Goal: Information Seeking & Learning: Check status

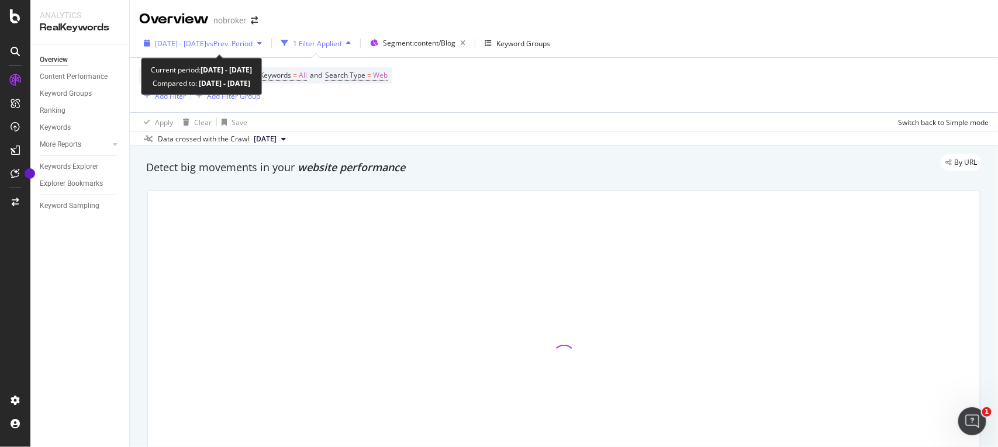
click at [235, 39] on span "vs Prev. Period" at bounding box center [229, 44] width 46 height 10
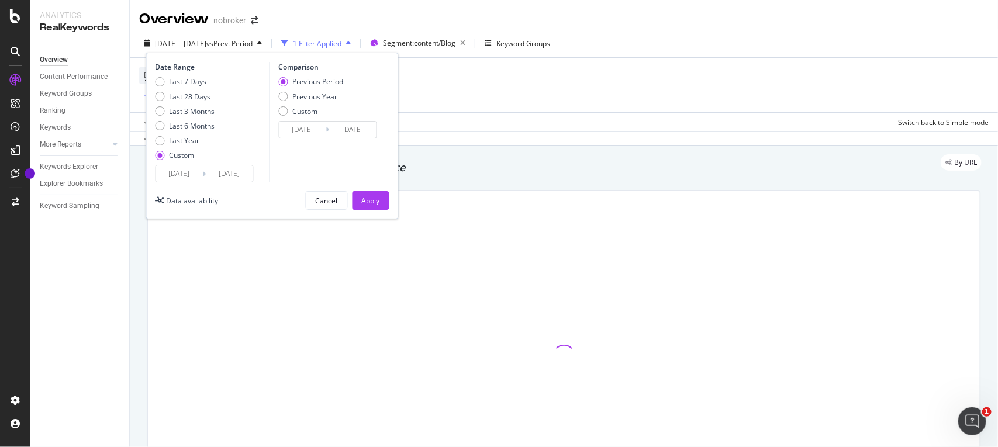
click at [246, 173] on input "[DATE]" at bounding box center [229, 174] width 47 height 16
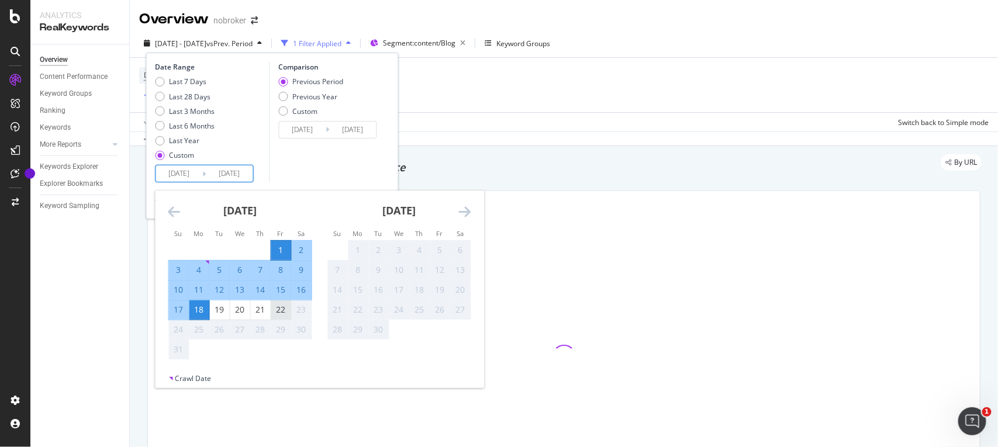
click at [279, 309] on div "22" at bounding box center [281, 310] width 20 height 12
type input "[DATE]"
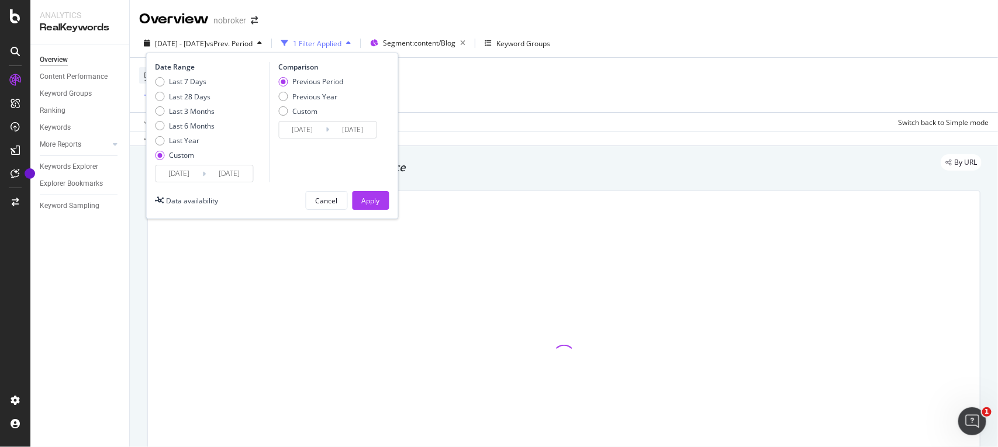
type input "[DATE]"
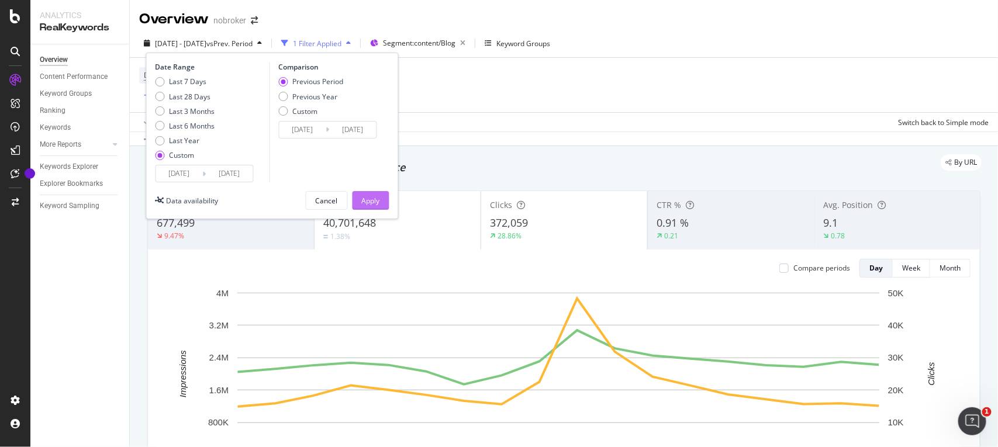
click at [366, 206] on div "Apply" at bounding box center [371, 201] width 18 height 18
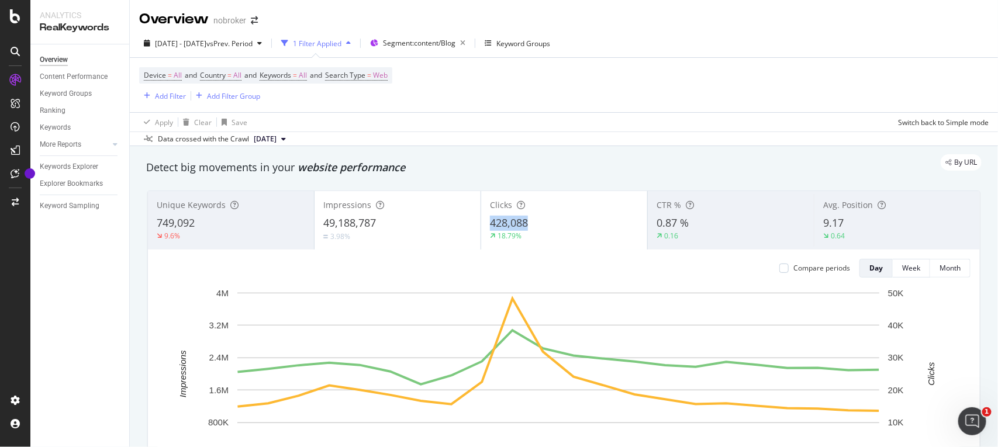
copy span "428,088"
drag, startPoint x: 530, startPoint y: 222, endPoint x: 544, endPoint y: 226, distance: 13.9
click at [544, 226] on div "428,088" at bounding box center [564, 223] width 149 height 15
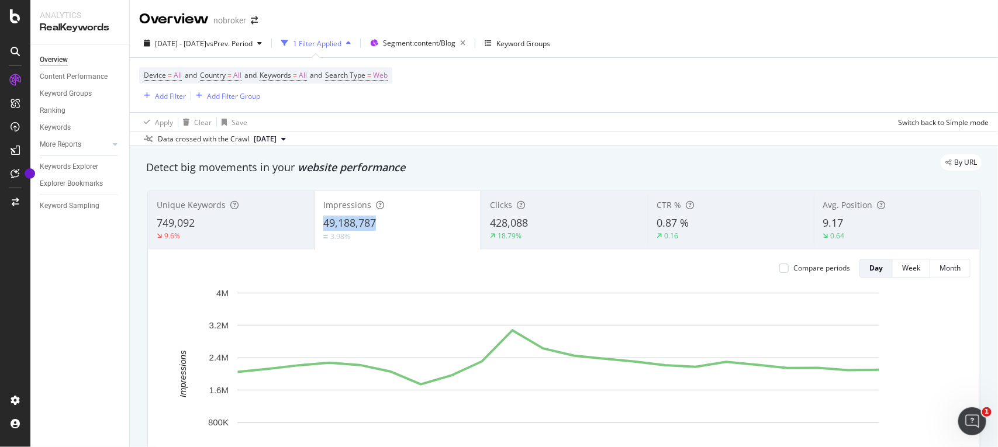
copy span "49,188,787"
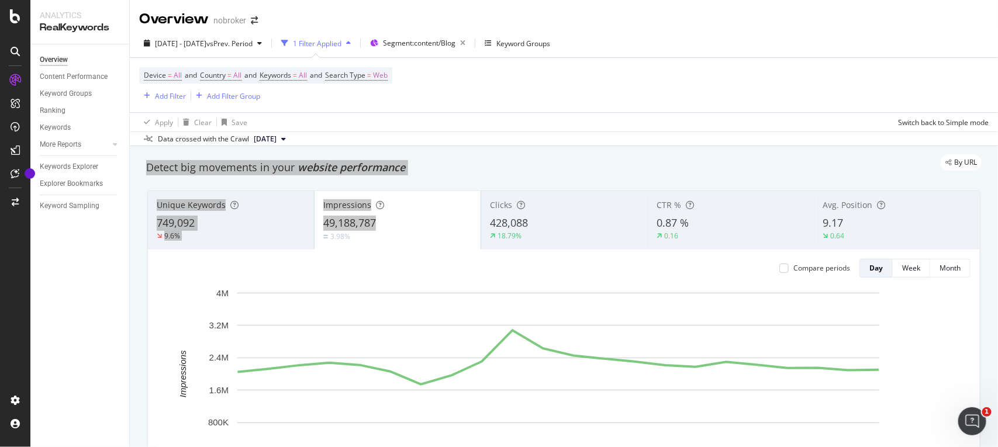
drag, startPoint x: 395, startPoint y: 226, endPoint x: 542, endPoint y: 153, distance: 164.0
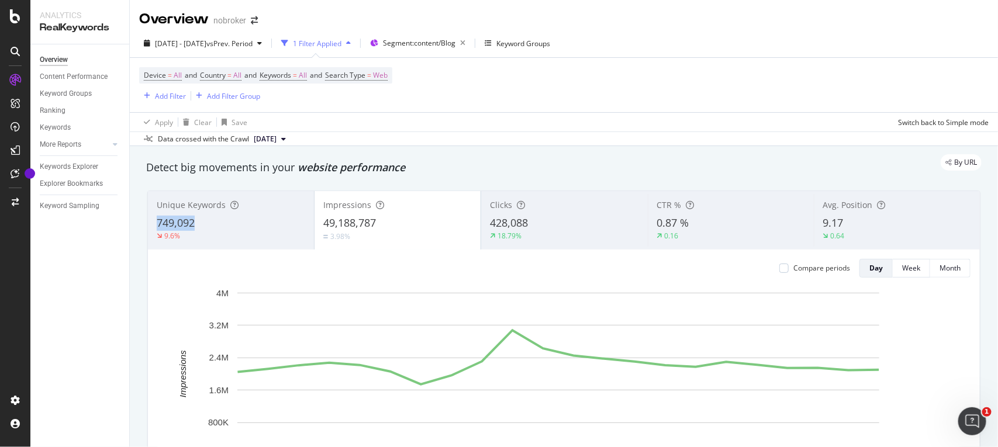
copy span "749,092"
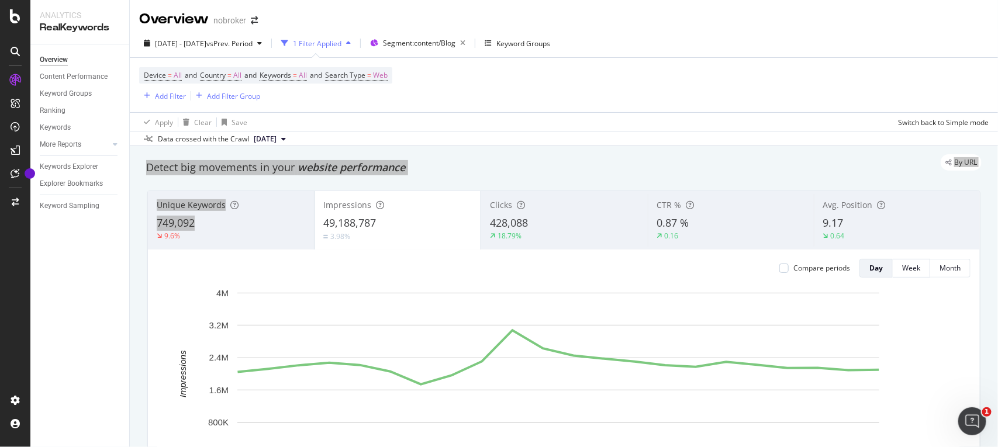
drag, startPoint x: 208, startPoint y: 225, endPoint x: 432, endPoint y: 136, distance: 241.0
click at [432, 136] on div "Overview nobroker [DATE] - [DATE] vs Prev. Period 1 Filter Applied Segment: con…" at bounding box center [564, 223] width 869 height 447
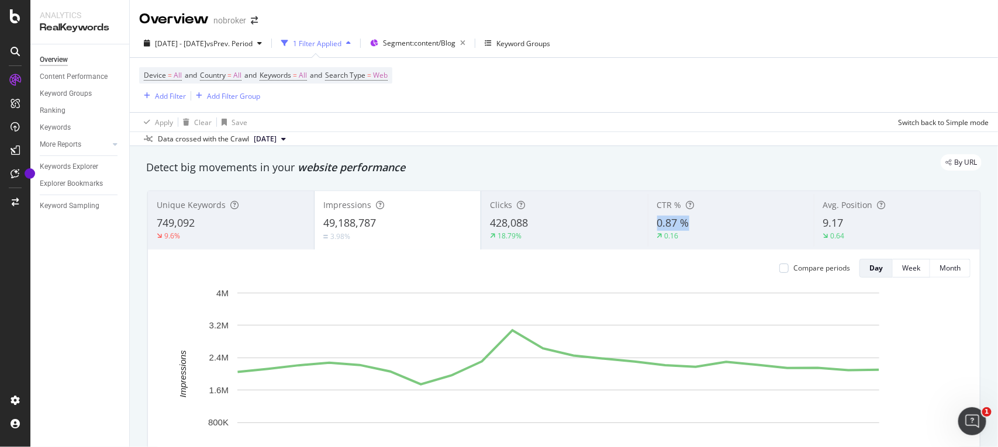
copy span "0.87 %"
drag, startPoint x: 694, startPoint y: 222, endPoint x: 507, endPoint y: 201, distance: 189.0
click at [507, 201] on div "Unique Keywords 749,092 9.6% Impressions 49,188,787 3.98% Clicks 428,088 18.79%…" at bounding box center [564, 220] width 832 height 58
copy span "9.17"
drag, startPoint x: 849, startPoint y: 221, endPoint x: 553, endPoint y: 182, distance: 298.5
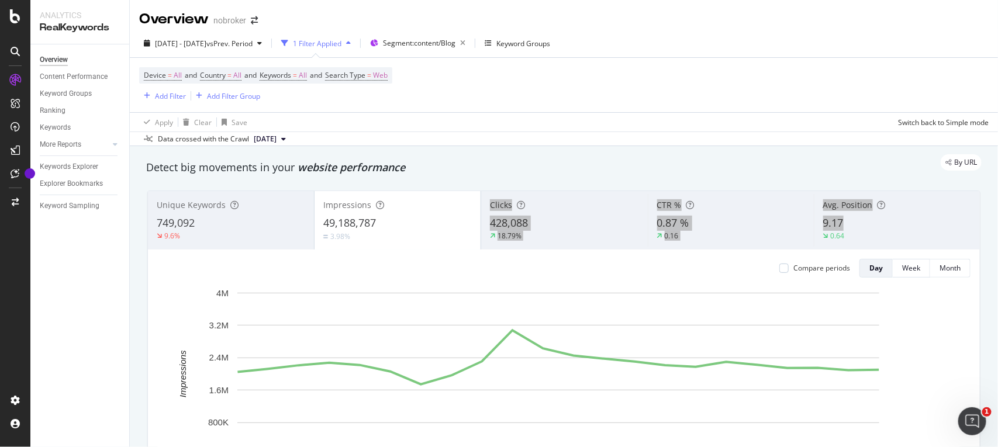
click at [553, 182] on div "Unique Keywords 749,092 9.6% Impressions 49,188,787 3.98% Clicks 428,088 18.79%…" at bounding box center [564, 356] width 848 height 351
